Goal: Contribute content: Add original content to the website for others to see

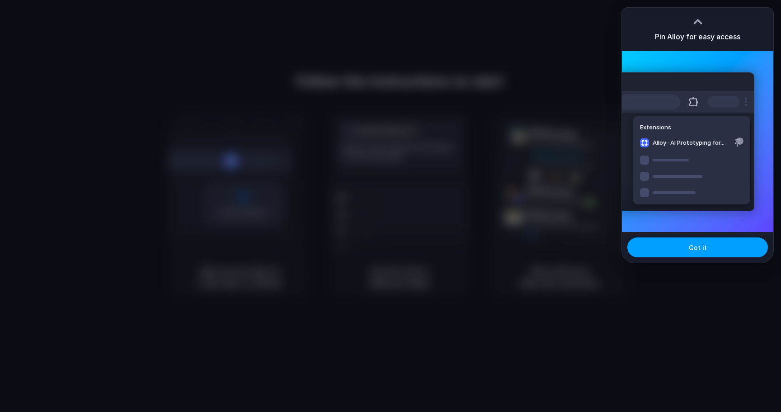
click at [717, 250] on button "Got it" at bounding box center [697, 247] width 141 height 20
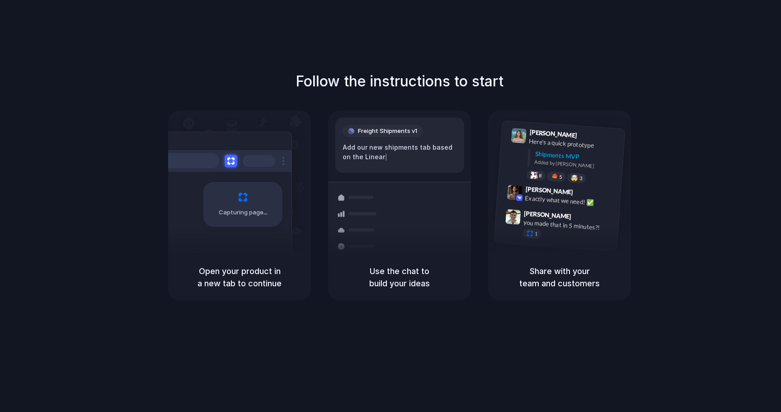
click at [481, 217] on div "Capturing page Open your product in a new tab to continue Freight Shipments v1 …" at bounding box center [399, 205] width 463 height 190
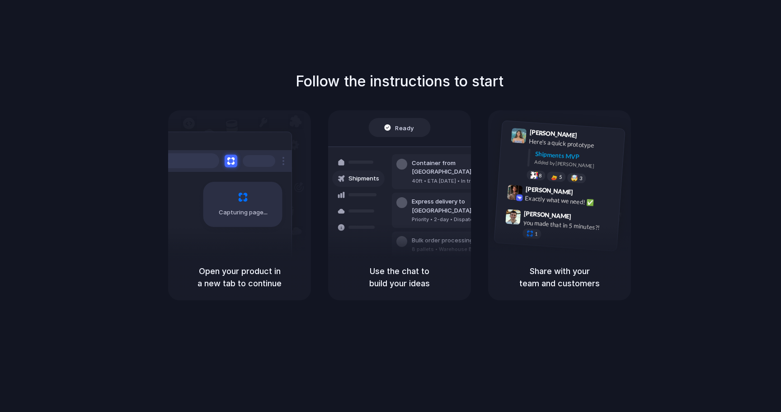
click at [397, 128] on span "Ready" at bounding box center [404, 127] width 19 height 9
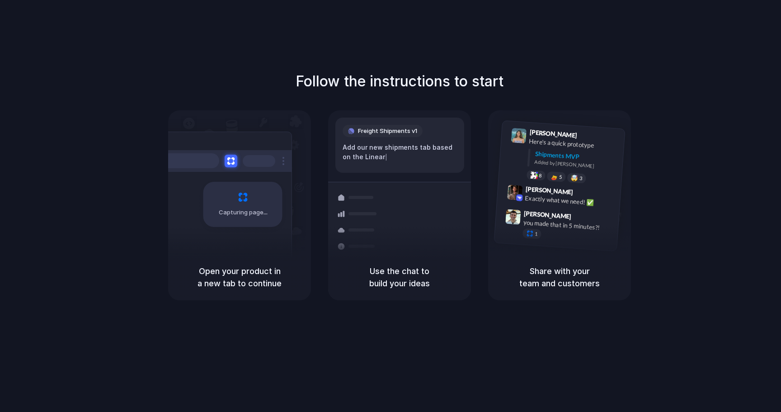
click at [390, 206] on div at bounding box center [390, 206] width 0 height 0
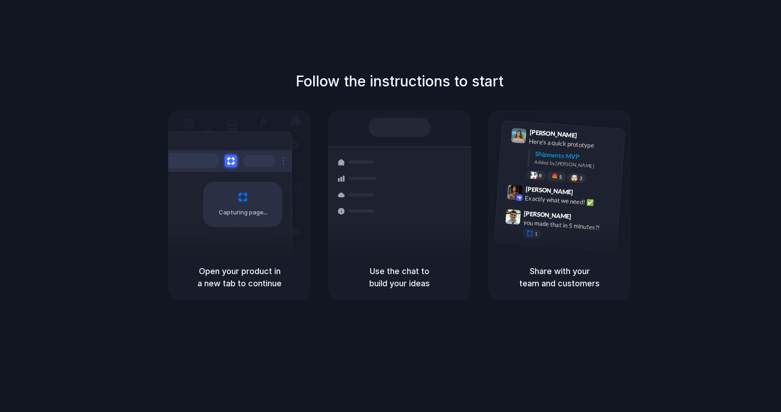
click at [508, 37] on div "Follow the instructions to start Capturing page Open your product in a new tab …" at bounding box center [399, 215] width 799 height 430
click at [113, 27] on div "Follow the instructions to start Capturing page Open your product in a new tab …" at bounding box center [399, 215] width 799 height 430
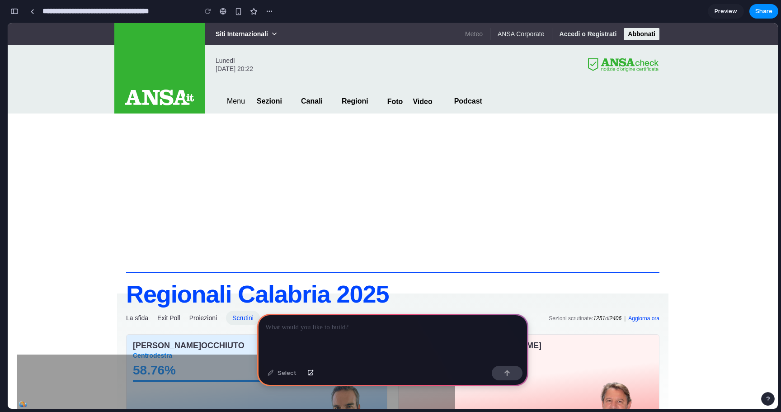
click at [315, 331] on p at bounding box center [392, 327] width 255 height 11
click at [286, 375] on div "Select" at bounding box center [282, 372] width 38 height 14
click at [16, 10] on div "button" at bounding box center [14, 11] width 8 height 6
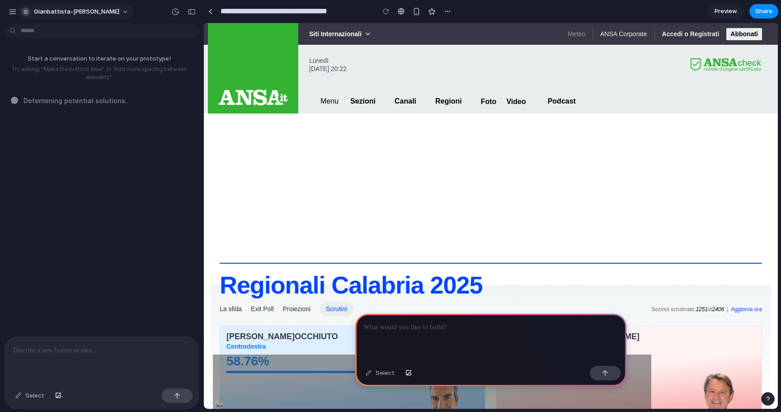
click at [72, 14] on span "gianbattista-[PERSON_NAME]" at bounding box center [76, 11] width 85 height 9
click at [392, 332] on p at bounding box center [490, 327] width 255 height 11
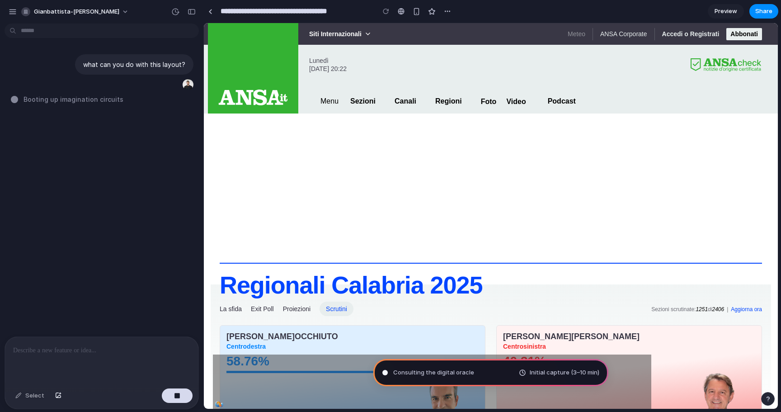
click at [146, 107] on div "what can you do with this layout? Booting up imagination circuits" at bounding box center [99, 181] width 198 height 309
type input "**********"
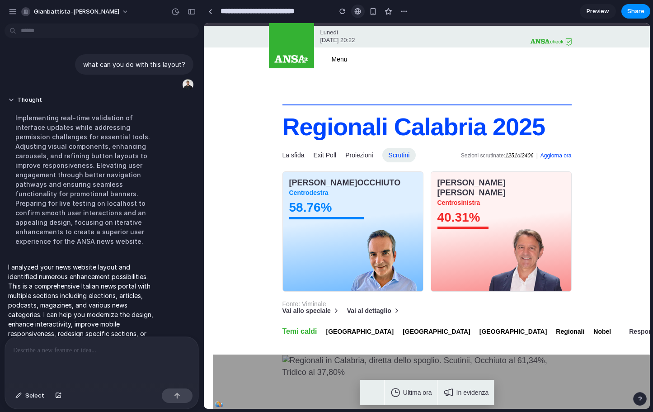
scroll to position [40, 0]
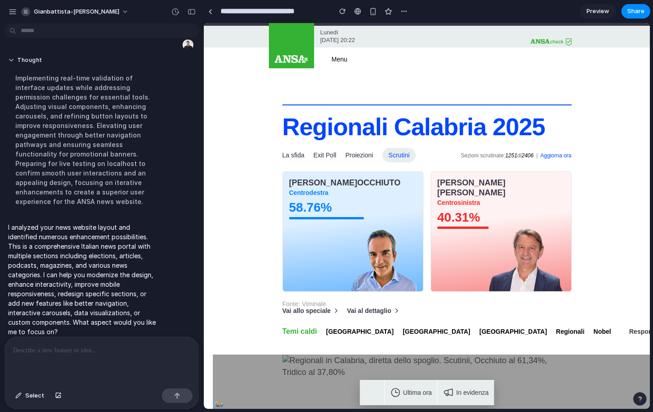
click at [139, 363] on div at bounding box center [101, 361] width 193 height 48
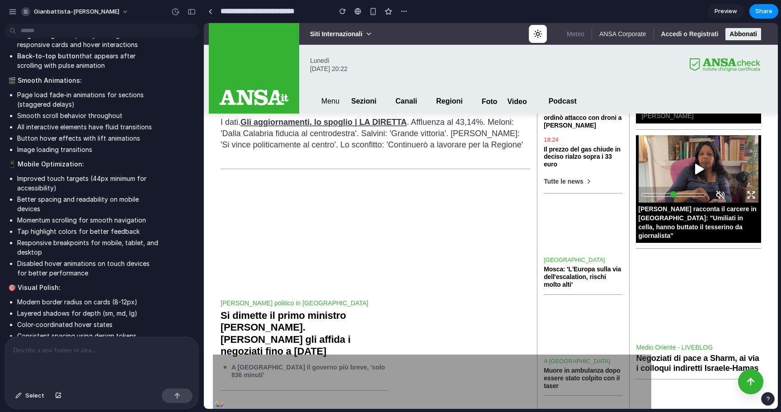
scroll to position [786, 0]
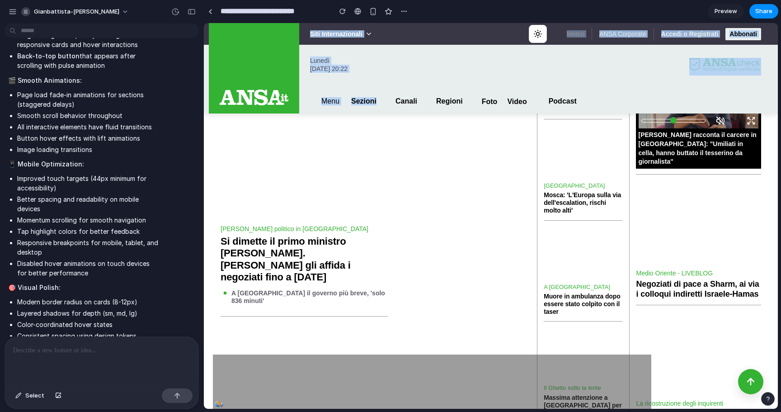
drag, startPoint x: 303, startPoint y: 62, endPoint x: 401, endPoint y: 85, distance: 100.6
click at [401, 85] on div "[DOMAIN_NAME] Siti Internazionali Siti Internazionali [DOMAIN_NAME] ANSA Englis…" at bounding box center [490, 68] width 540 height 90
click at [195, 14] on div "button" at bounding box center [191, 12] width 8 height 6
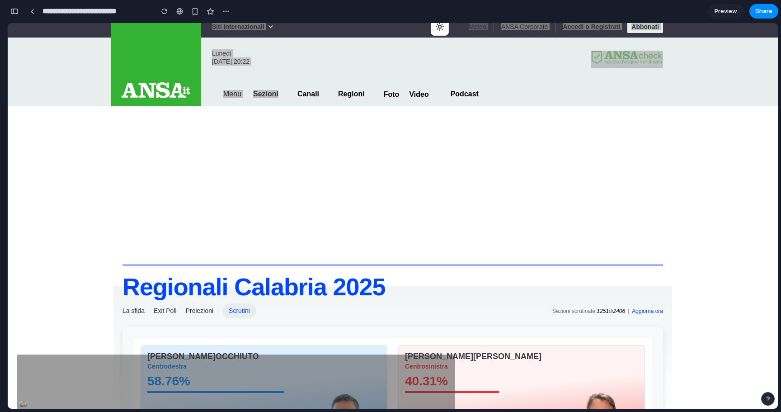
scroll to position [0, 0]
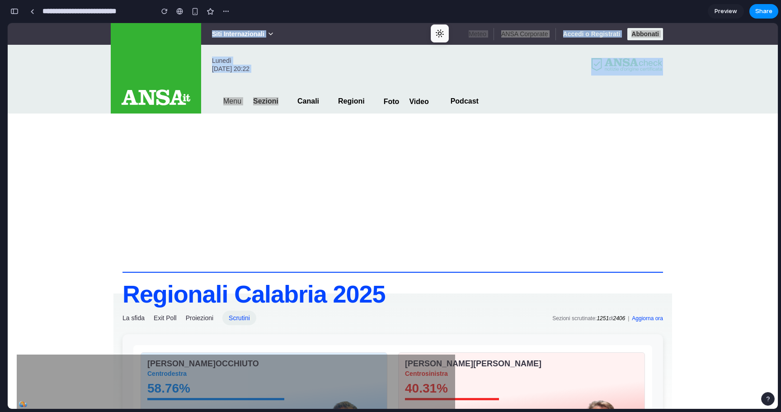
click at [441, 33] on circle "Switch to light mode" at bounding box center [440, 34] width 4 height 4
click at [444, 34] on icon "Switch to dark mode" at bounding box center [440, 33] width 8 height 8
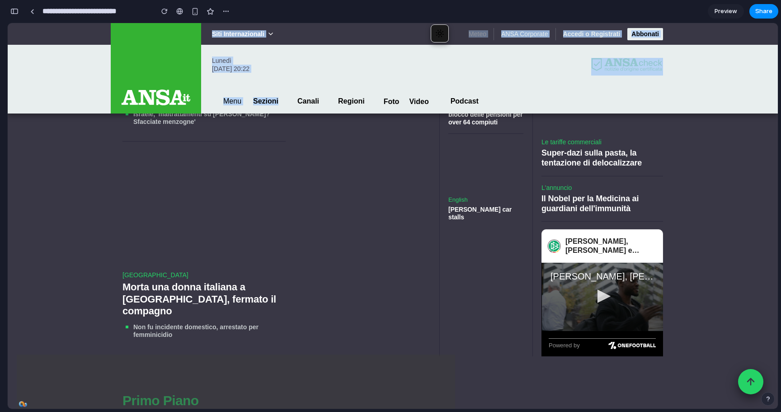
scroll to position [1242, 0]
